Goal: Transaction & Acquisition: Book appointment/travel/reservation

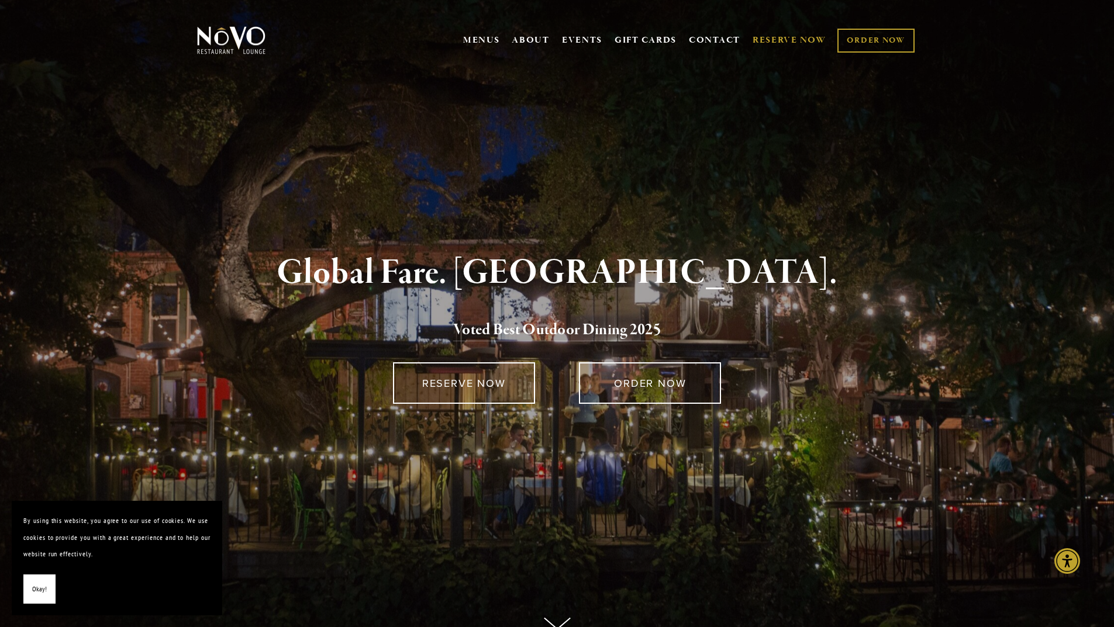
click at [764, 38] on link "RESERVE NOW" at bounding box center [789, 40] width 74 height 22
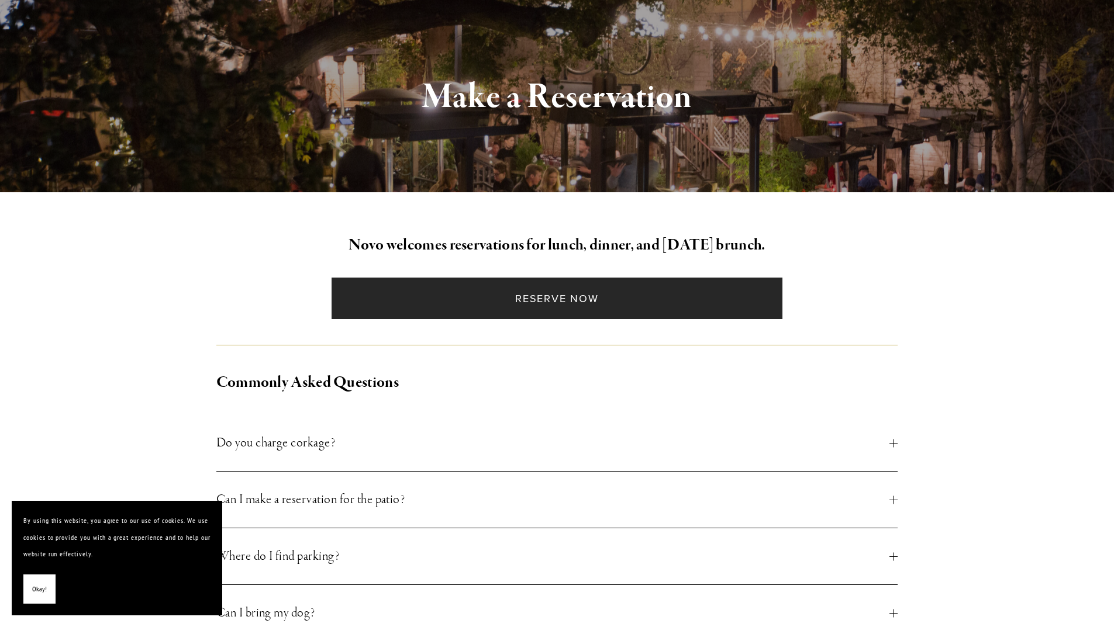
click at [538, 296] on link "Reserve Now" at bounding box center [556, 299] width 451 height 42
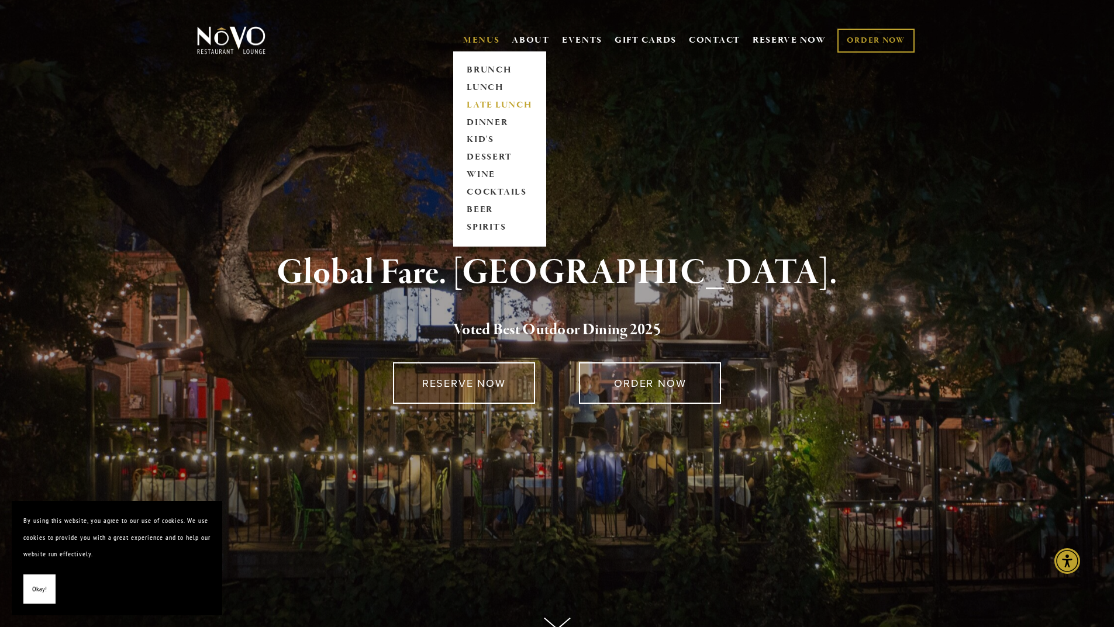
click at [474, 102] on link "LATE LUNCH" at bounding box center [499, 105] width 73 height 18
click at [478, 119] on link "DINNER" at bounding box center [499, 123] width 73 height 18
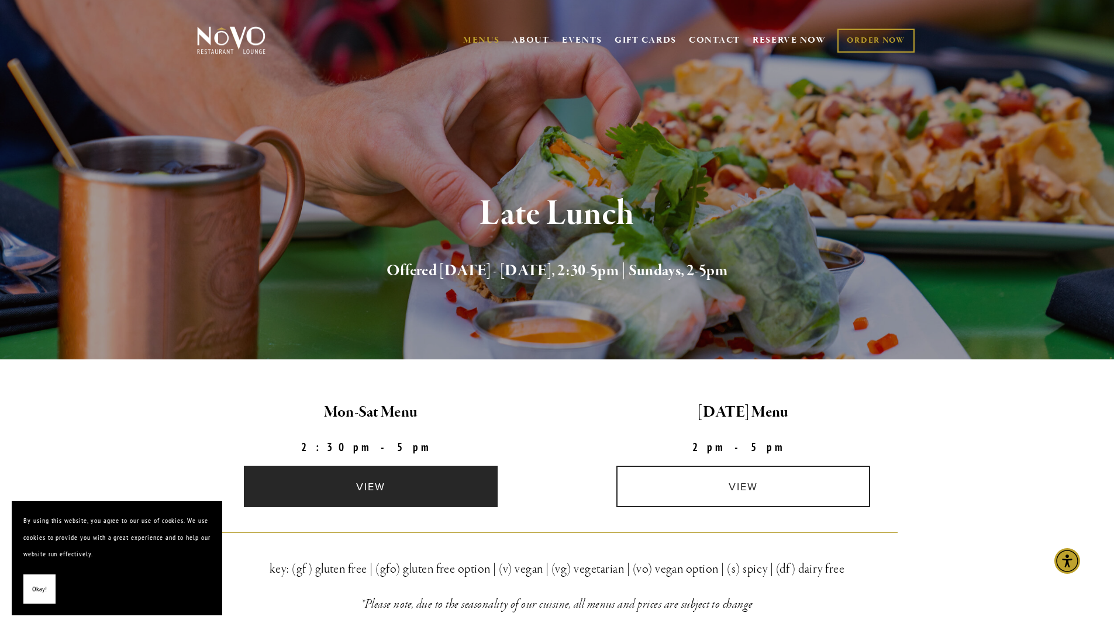
click at [401, 479] on link "view" at bounding box center [371, 487] width 254 height 42
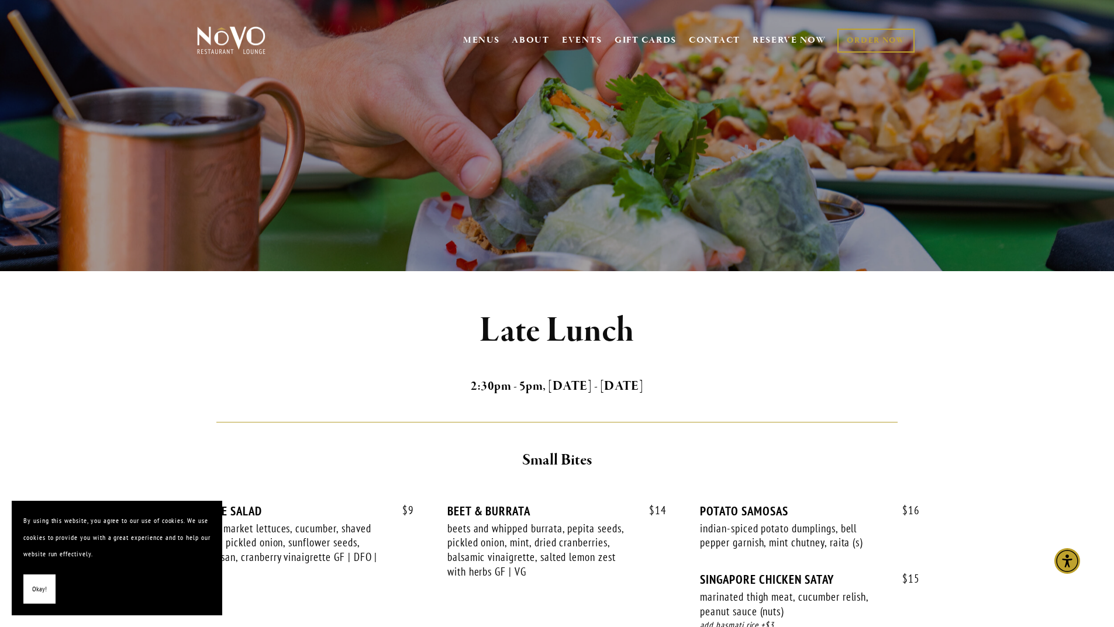
click at [33, 602] on button "Okay!" at bounding box center [39, 590] width 32 height 30
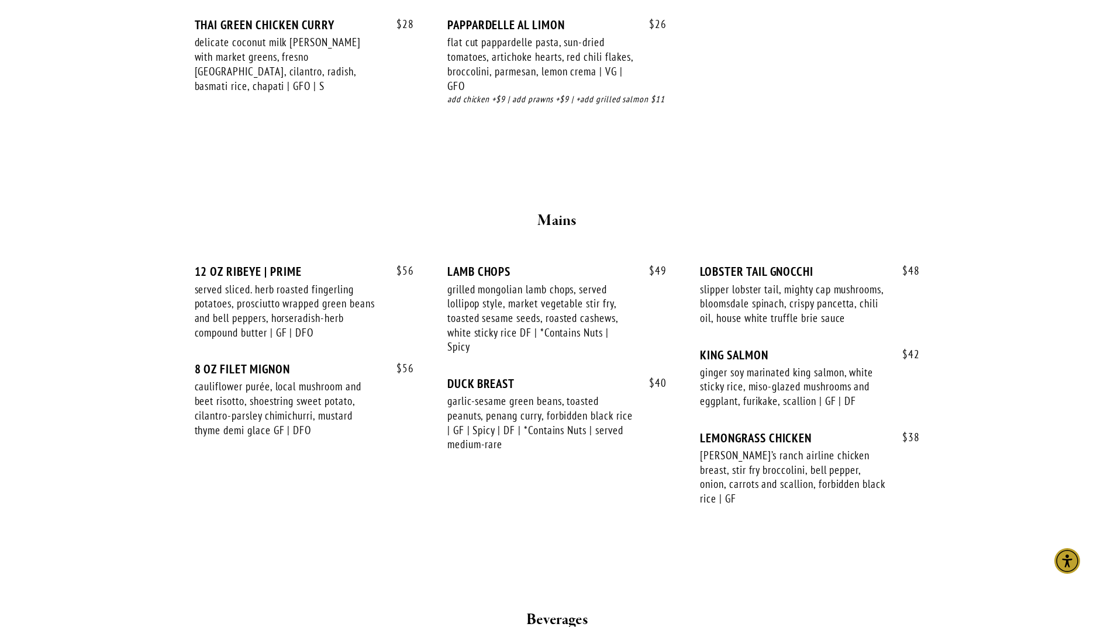
scroll to position [1812, 0]
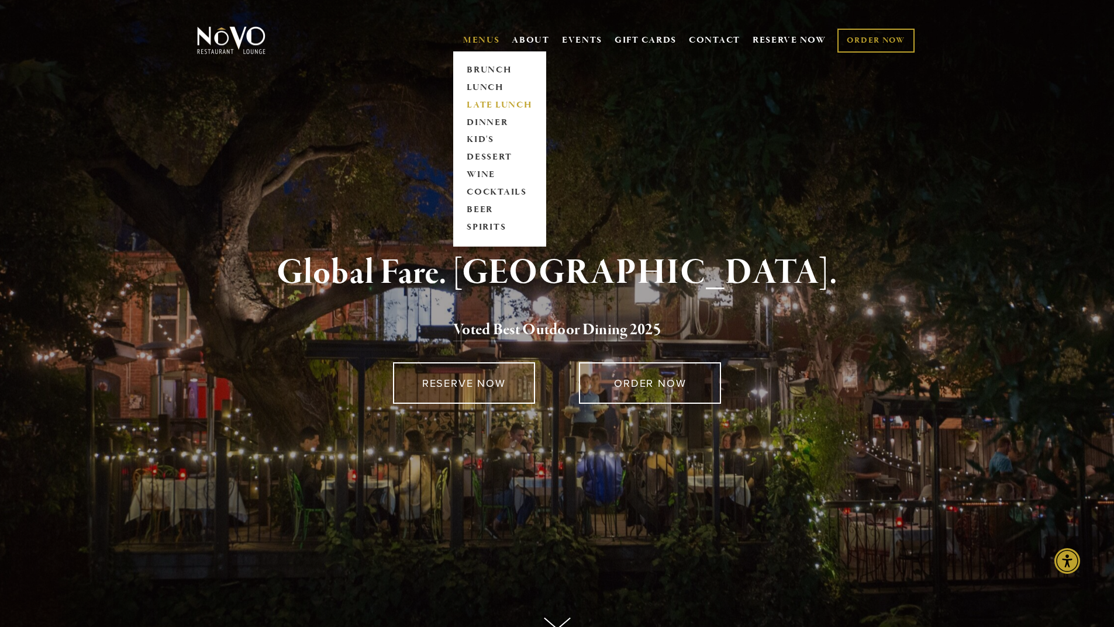
click at [476, 106] on link "LATE LUNCH" at bounding box center [499, 105] width 73 height 18
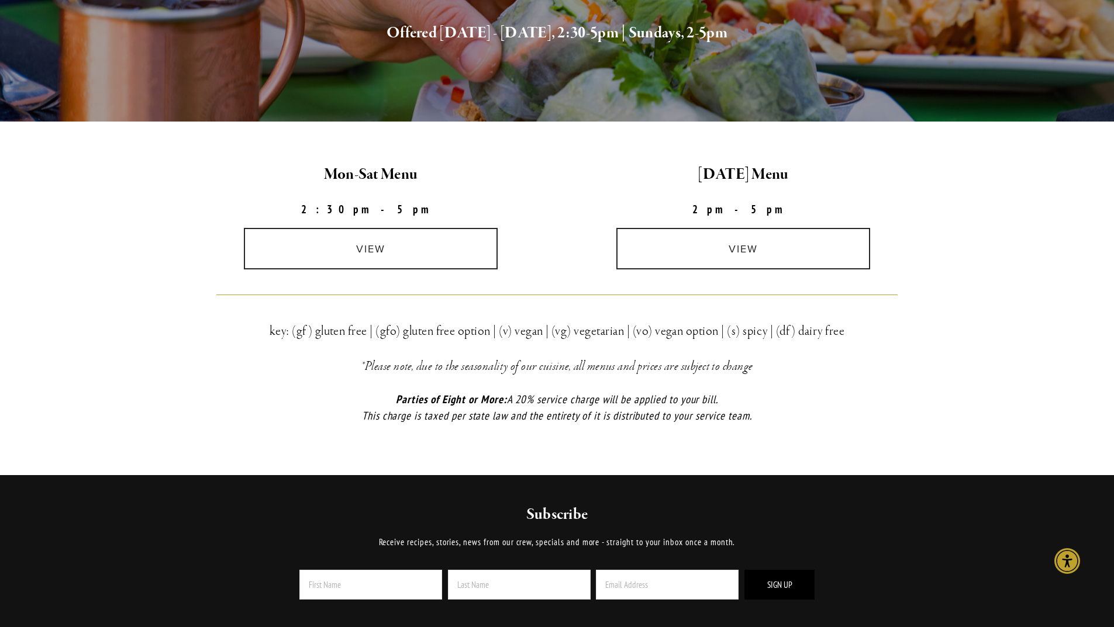
scroll to position [229, 0]
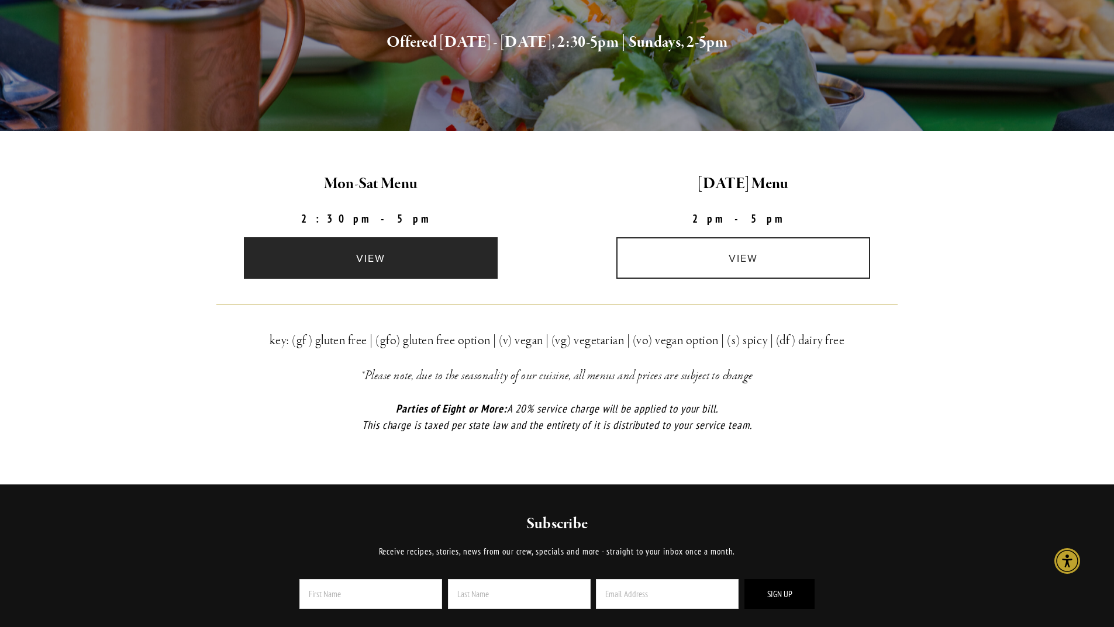
click at [430, 268] on link "view" at bounding box center [371, 258] width 254 height 42
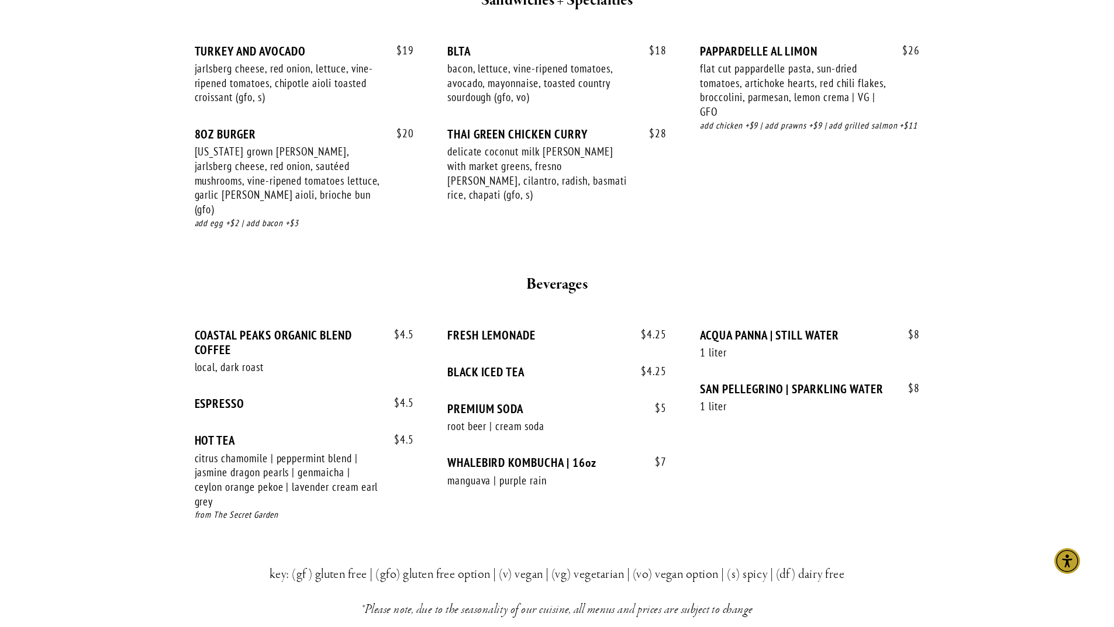
scroll to position [1345, 0]
